Goal: Task Accomplishment & Management: Manage account settings

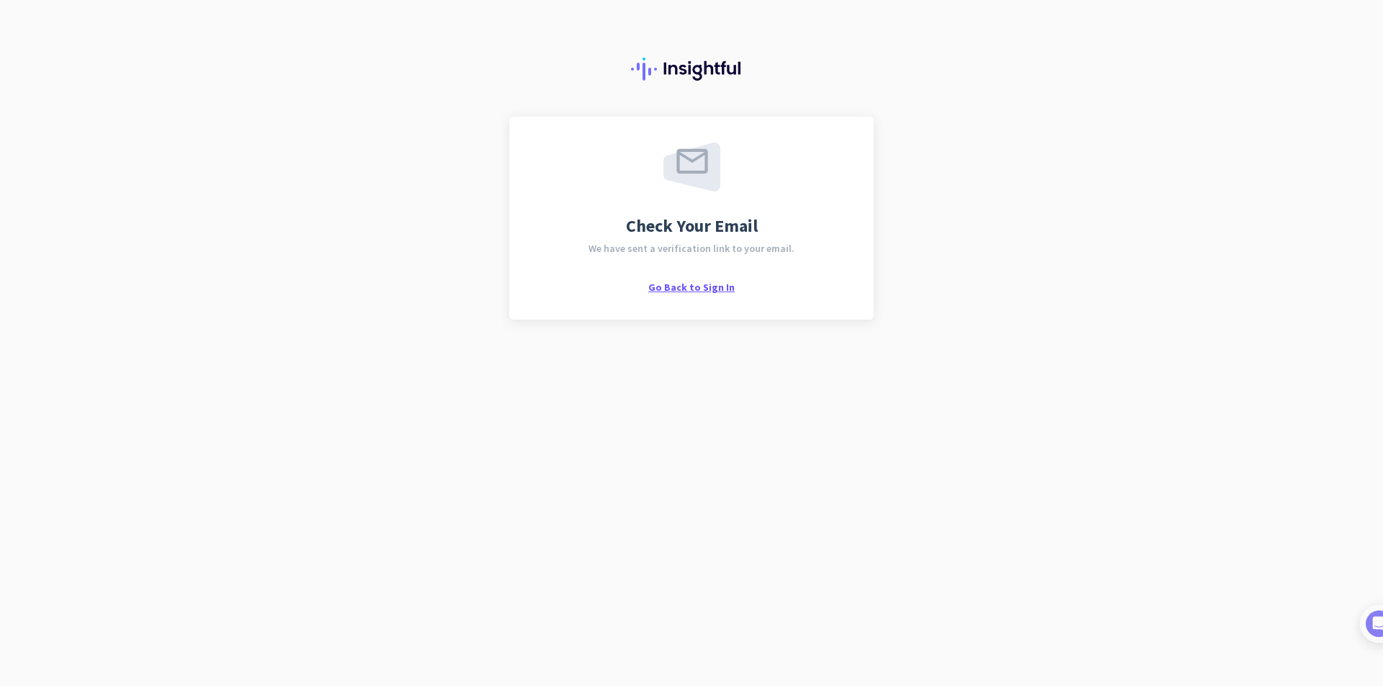
click at [708, 290] on span "Go Back to Sign In" at bounding box center [691, 287] width 86 height 13
click at [703, 287] on span "Go Back to Sign In" at bounding box center [691, 287] width 86 height 13
click at [731, 223] on span "Check Your Email" at bounding box center [692, 225] width 132 height 17
